Goal: Find specific page/section: Find specific page/section

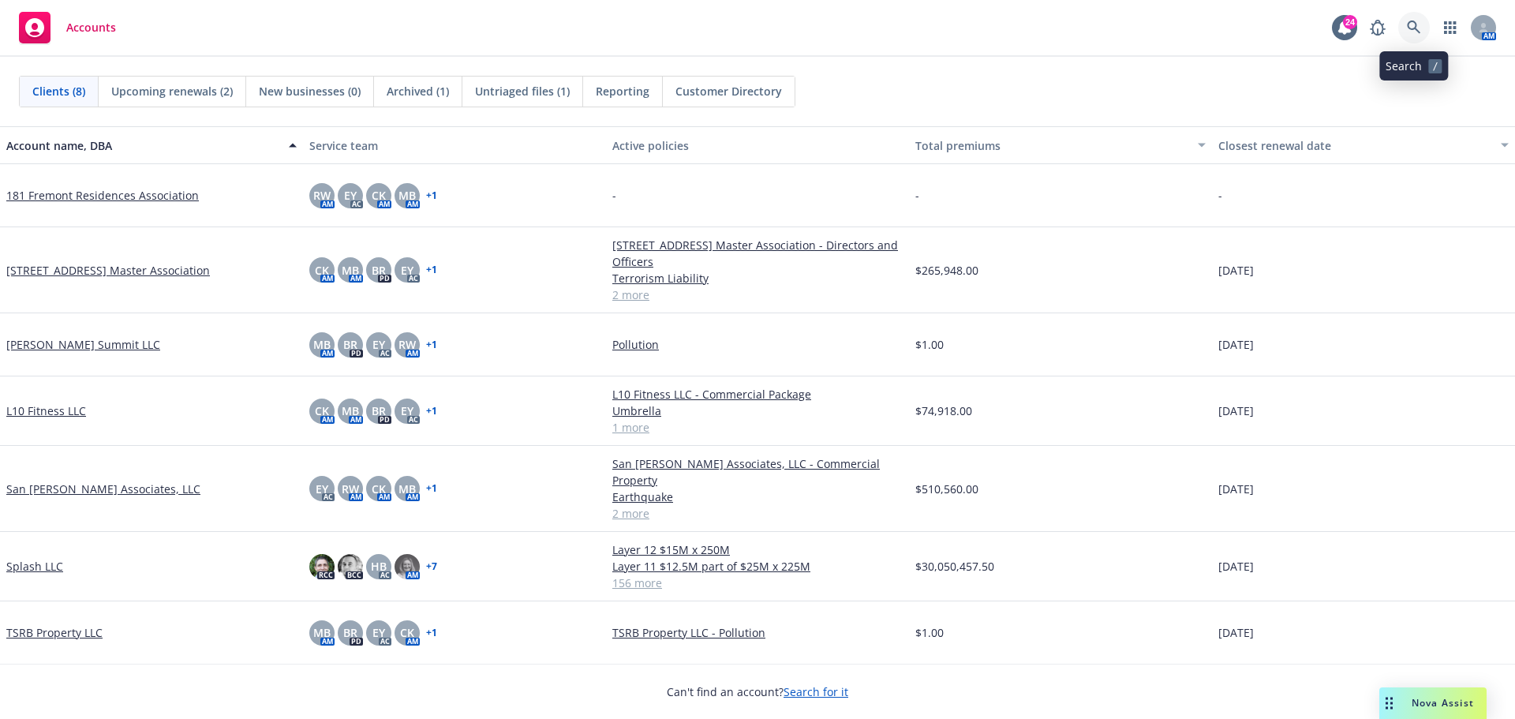
click at [1410, 26] on icon at bounding box center [1414, 28] width 14 height 14
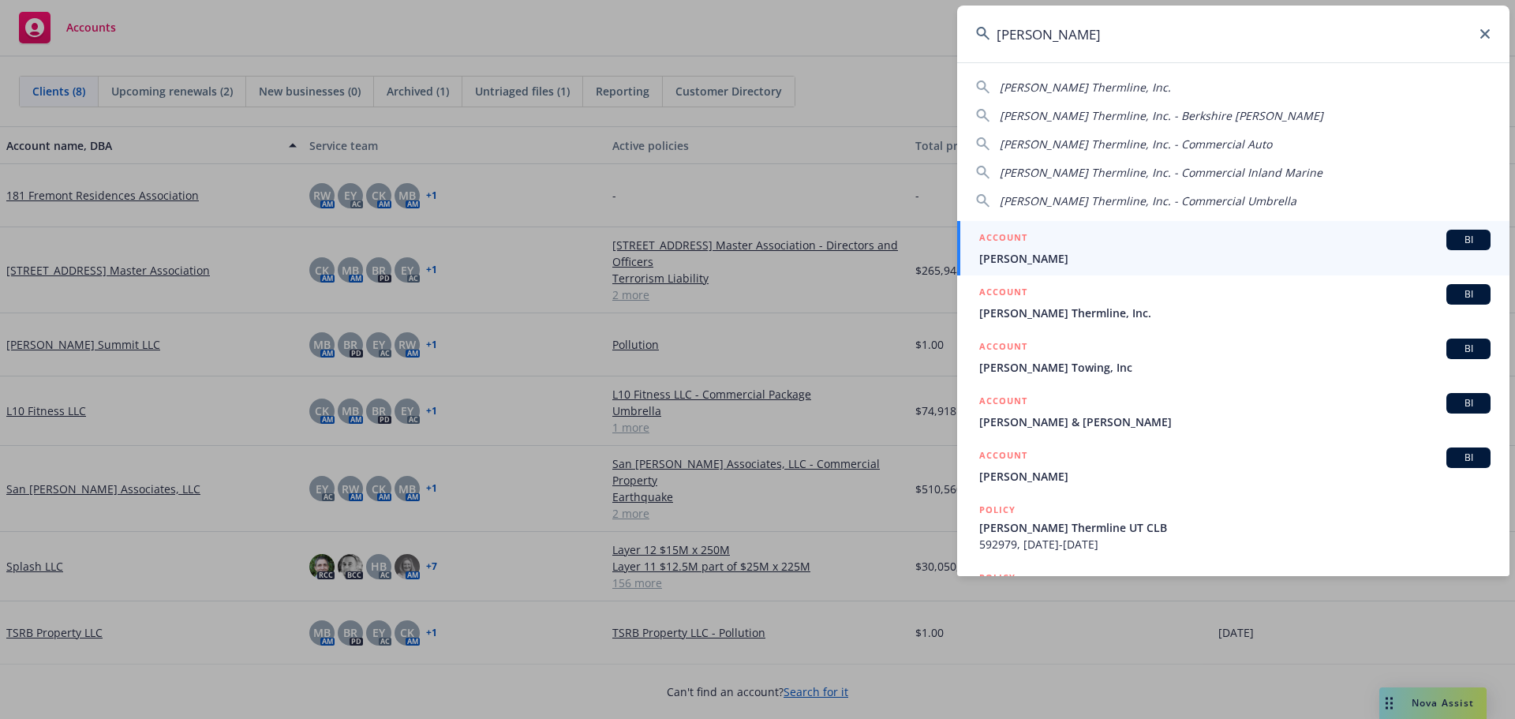
click at [1194, 86] on div "[PERSON_NAME] Thermline, Inc." at bounding box center [1233, 87] width 515 height 17
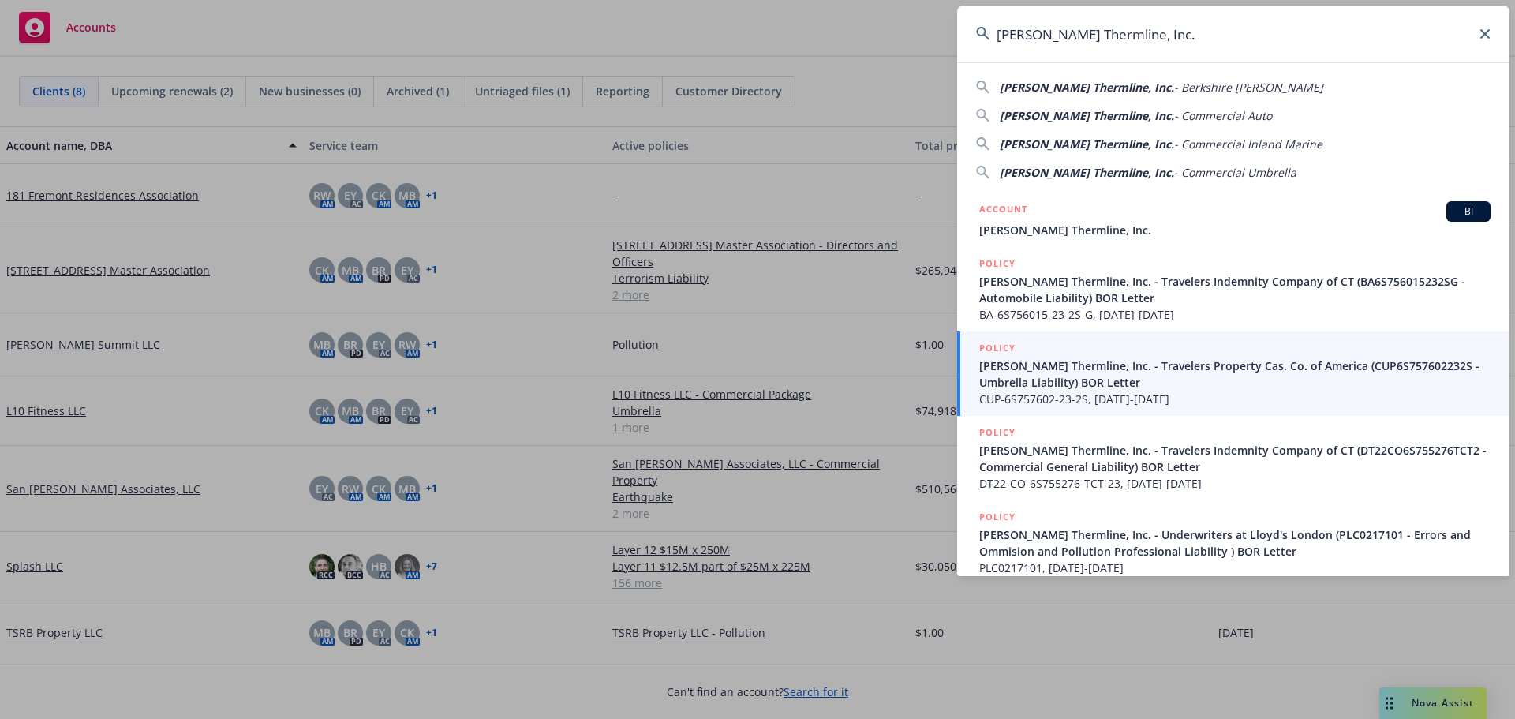
drag, startPoint x: 1062, startPoint y: 86, endPoint x: 677, endPoint y: 394, distance: 492.5
click at [1062, 86] on span "[PERSON_NAME] Thermline, Inc." at bounding box center [1087, 87] width 174 height 15
type input "[PERSON_NAME] Thermline, Inc. - Berkshire [PERSON_NAME]"
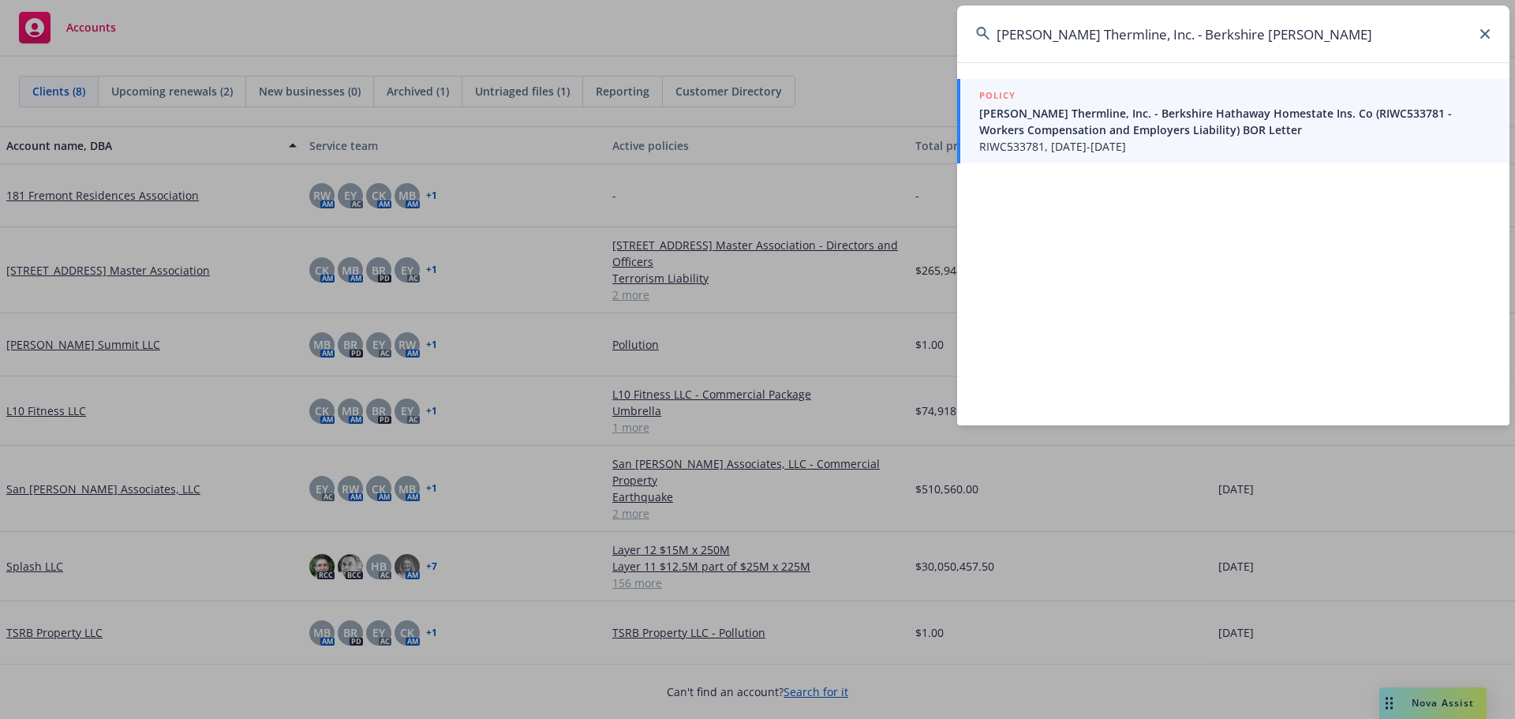
click at [1083, 115] on span "[PERSON_NAME] Thermline, Inc. - Berkshire Hathaway Homestate Ins. Co (RIWC53378…" at bounding box center [1235, 121] width 511 height 33
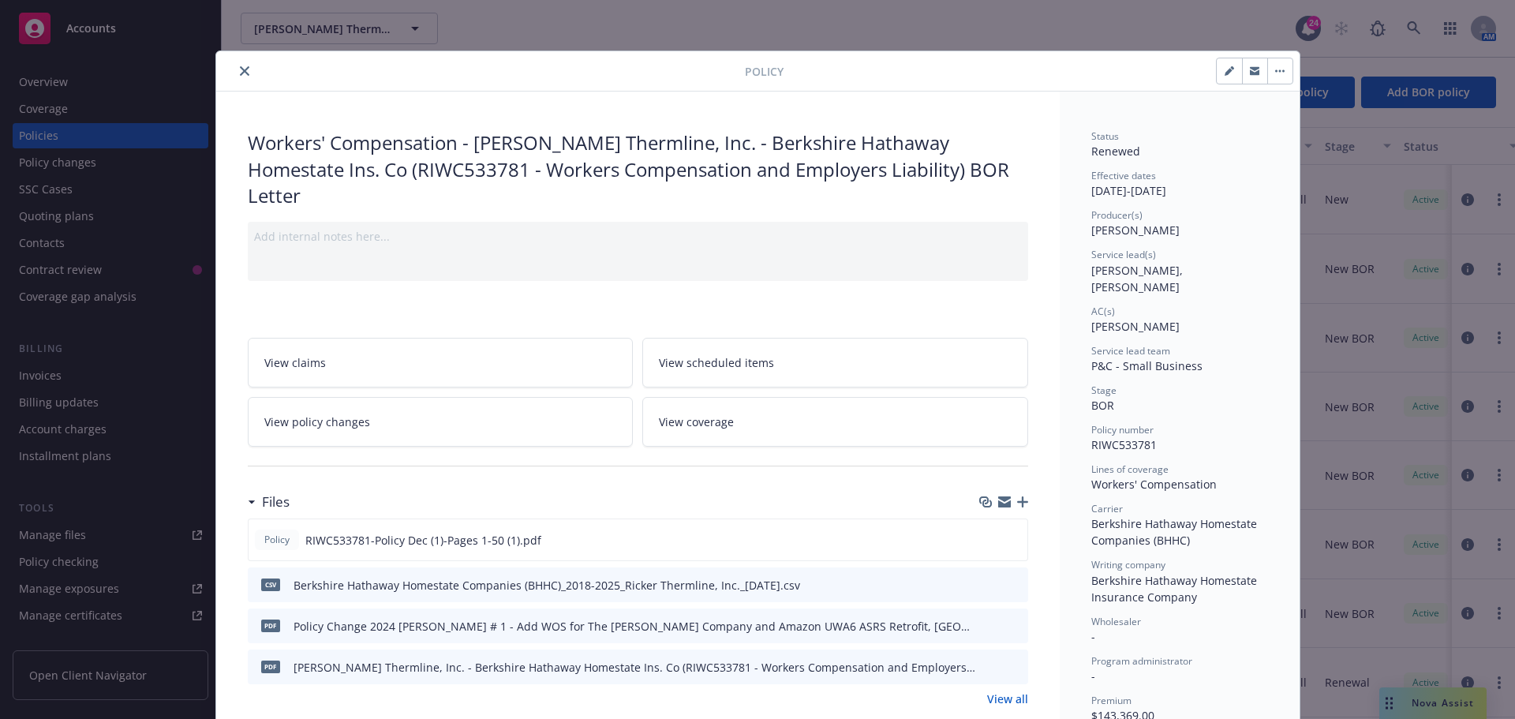
click at [246, 65] on div at bounding box center [484, 71] width 523 height 19
click at [243, 66] on button "close" at bounding box center [244, 71] width 19 height 19
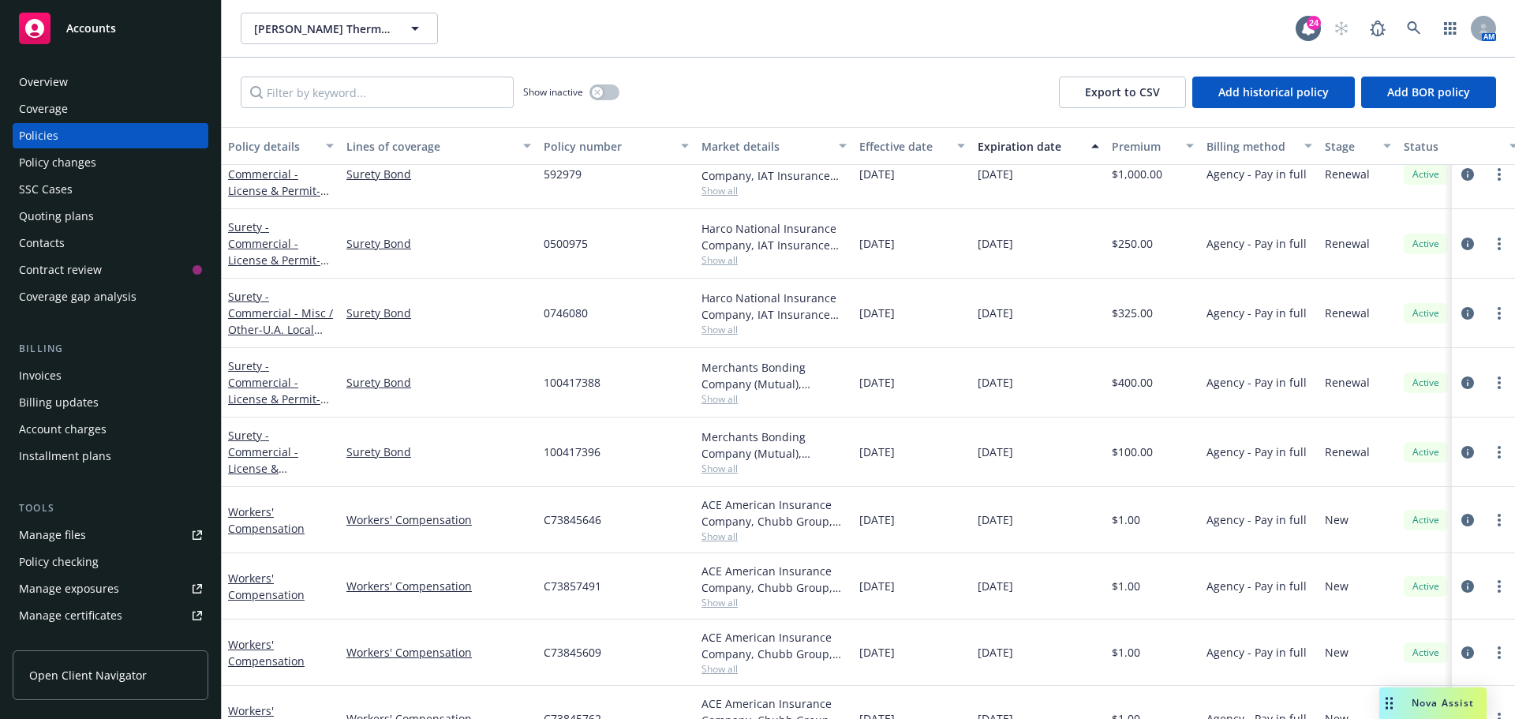
scroll to position [474, 0]
